Goal: Transaction & Acquisition: Download file/media

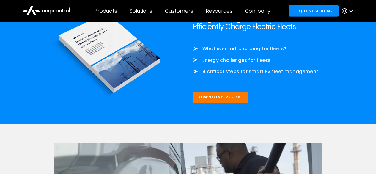
scroll to position [947, 0]
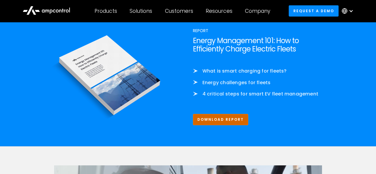
click at [207, 115] on link "Download Report" at bounding box center [221, 119] width 56 height 11
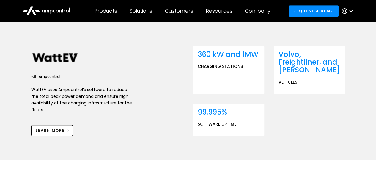
scroll to position [203, 0]
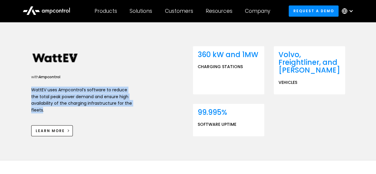
drag, startPoint x: 31, startPoint y: 89, endPoint x: 41, endPoint y: 108, distance: 21.4
click at [41, 108] on p "WattEV uses Ampcontrol’s software to reduce the total peak power demand and ens…" at bounding box center [81, 99] width 101 height 27
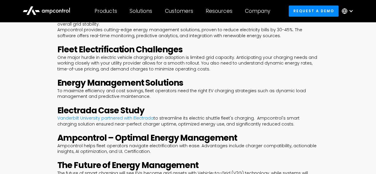
scroll to position [360, 0]
